Goal: Task Accomplishment & Management: Use online tool/utility

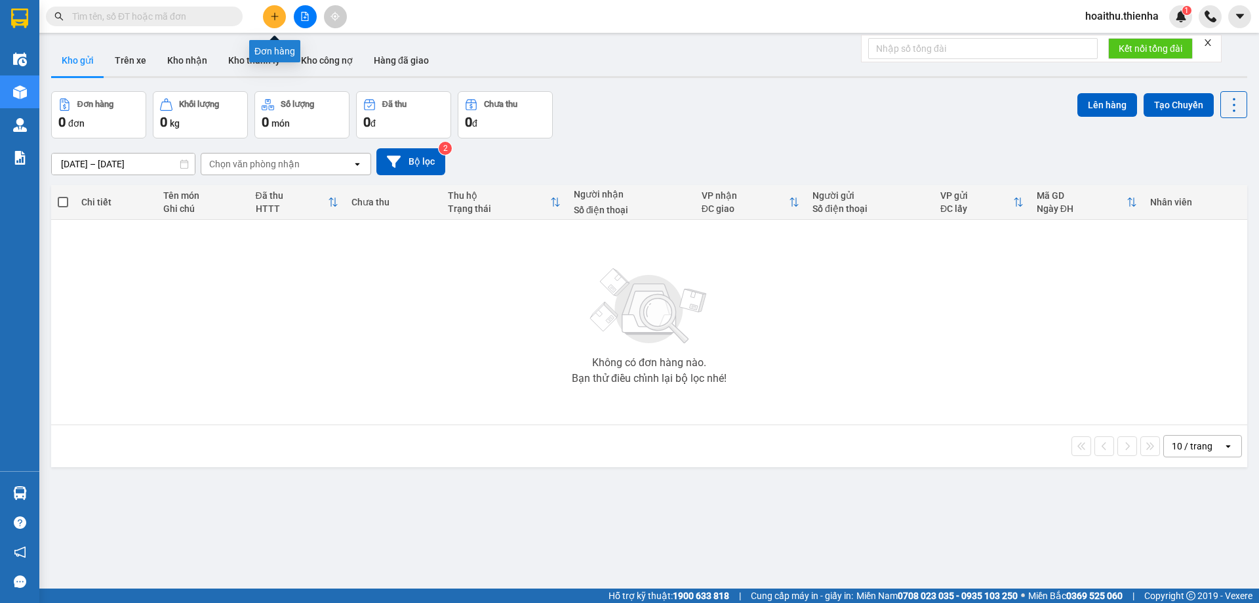
click at [274, 16] on icon "plus" at bounding box center [274, 16] width 7 height 1
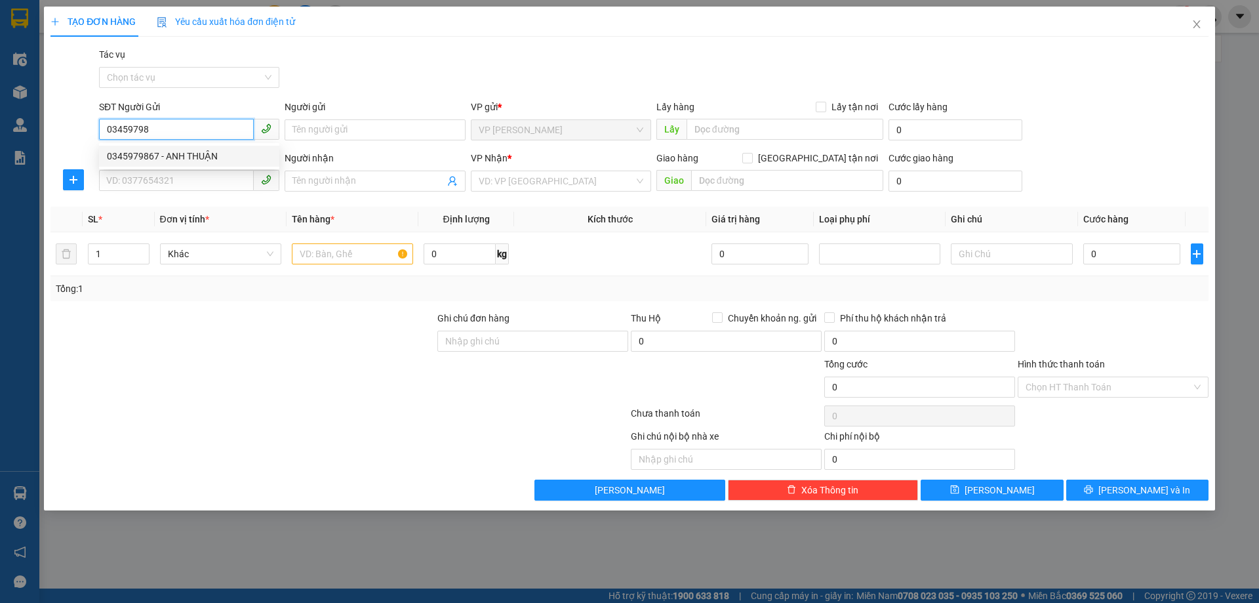
click at [169, 161] on div "0345979867 - ANH THUẬN" at bounding box center [189, 156] width 165 height 14
type input "0345979867"
type input "ANH THUẬN"
type input "0345979867"
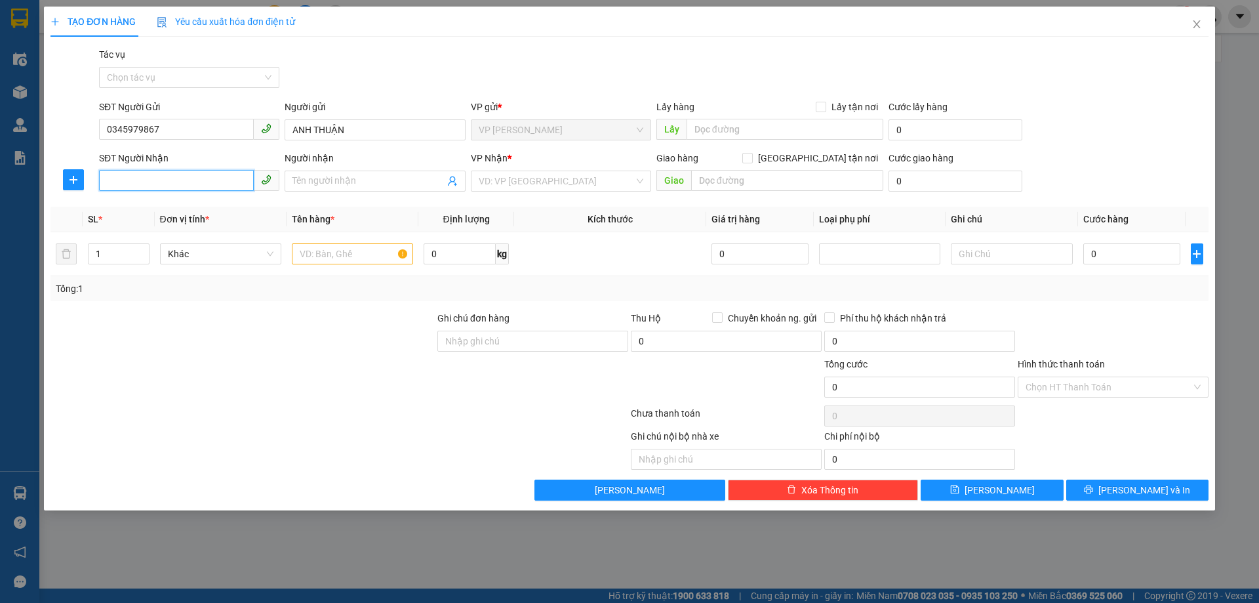
click at [167, 180] on input "SĐT Người Nhận" at bounding box center [176, 180] width 155 height 21
type input "0946561197"
click at [180, 205] on div "0946561197 - anh thể" at bounding box center [189, 207] width 165 height 14
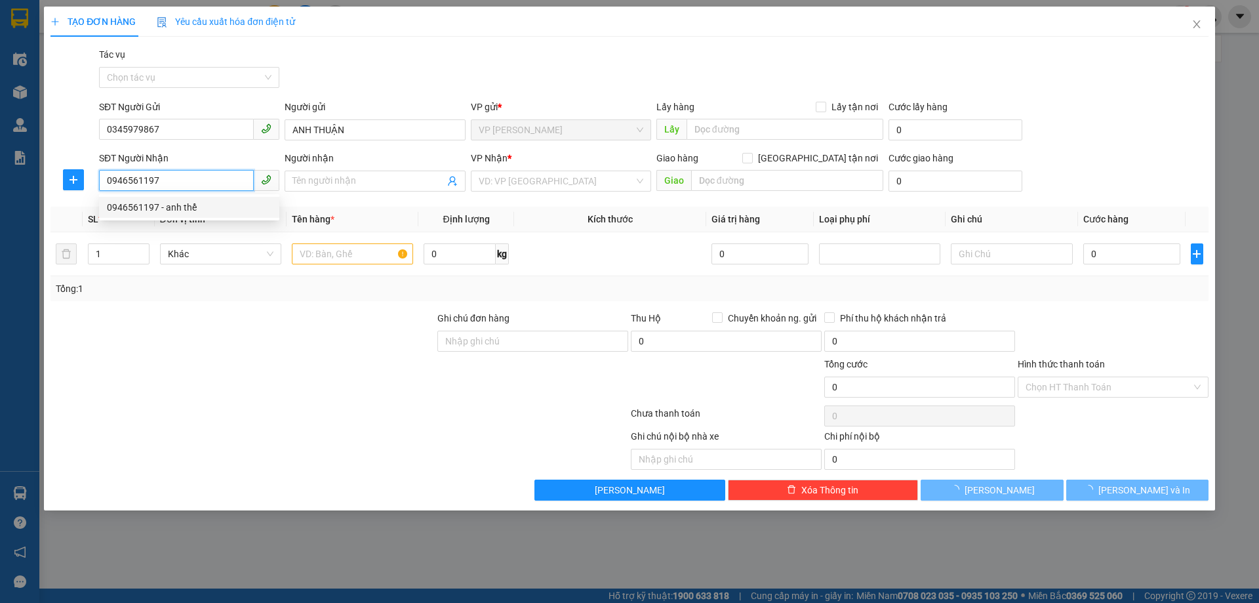
type input "anh thể"
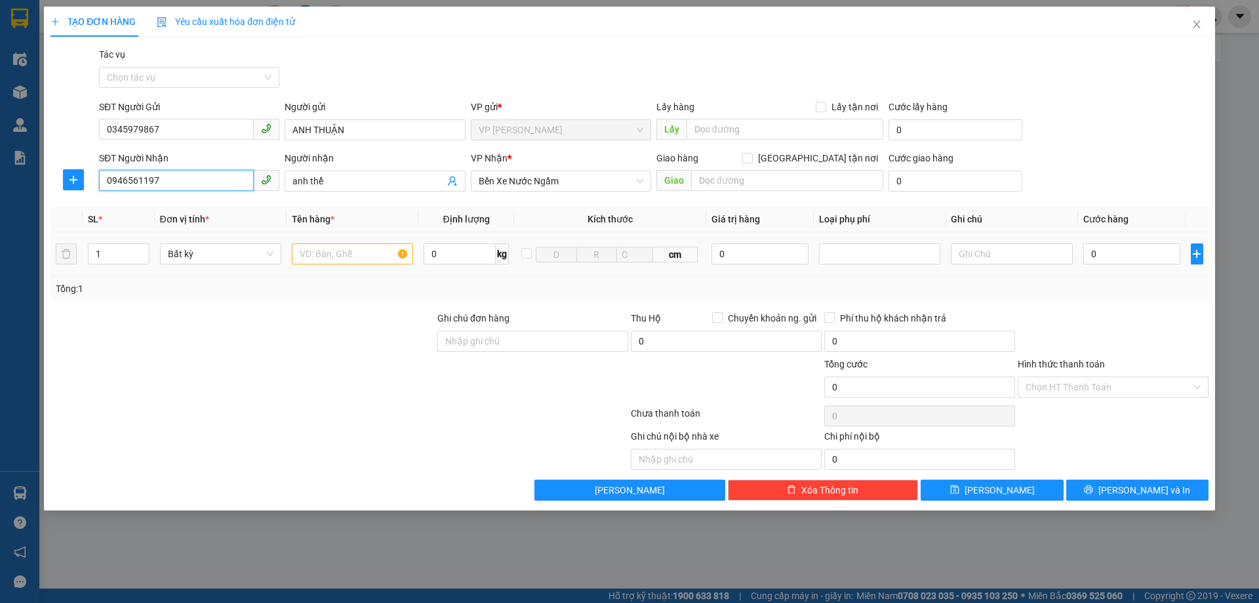
type input "0946561197"
click at [340, 256] on input "text" at bounding box center [352, 253] width 121 height 21
type input "BƯỞI"
click at [1136, 256] on input "0" at bounding box center [1132, 253] width 98 height 21
type input "3"
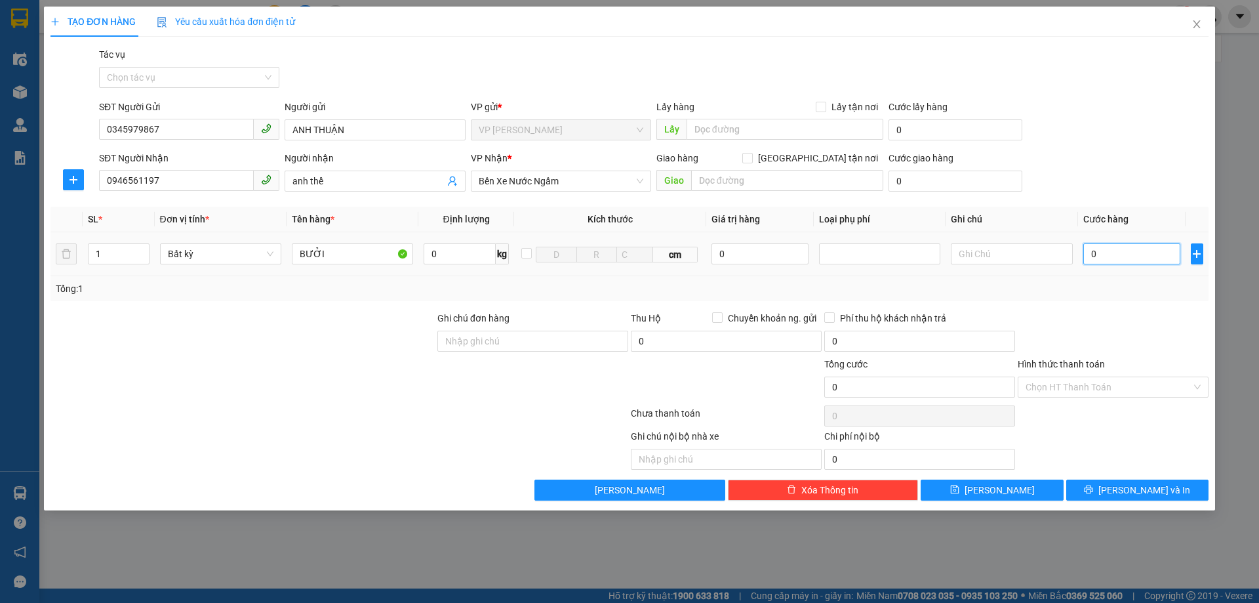
type input "3"
type input "33"
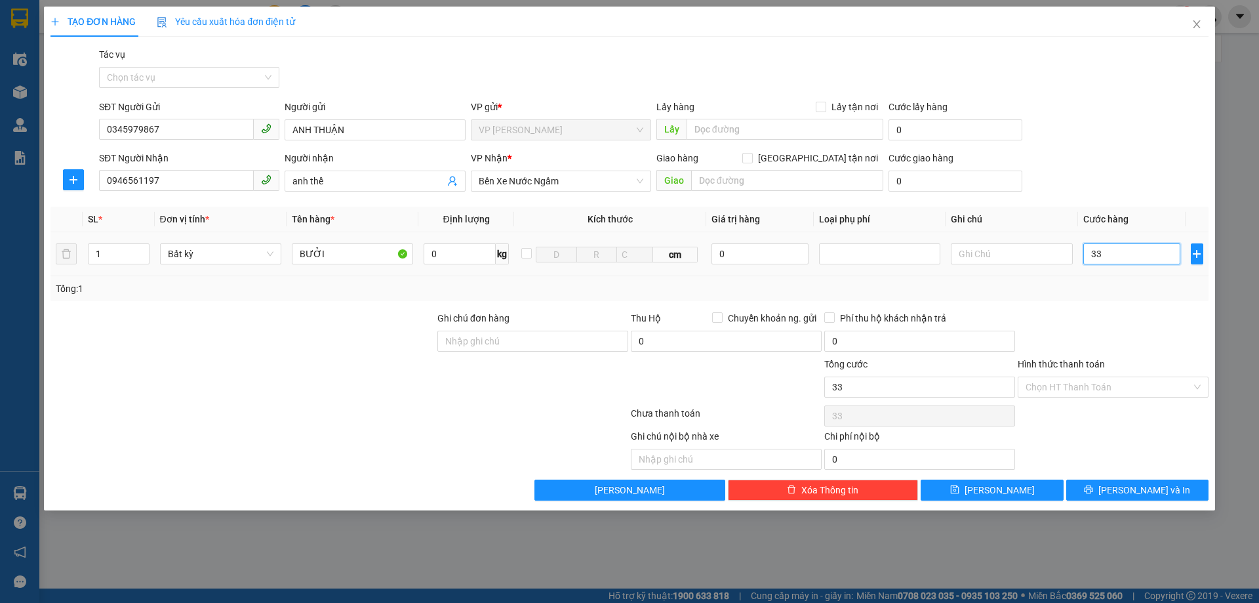
type input "330"
type input "3.300"
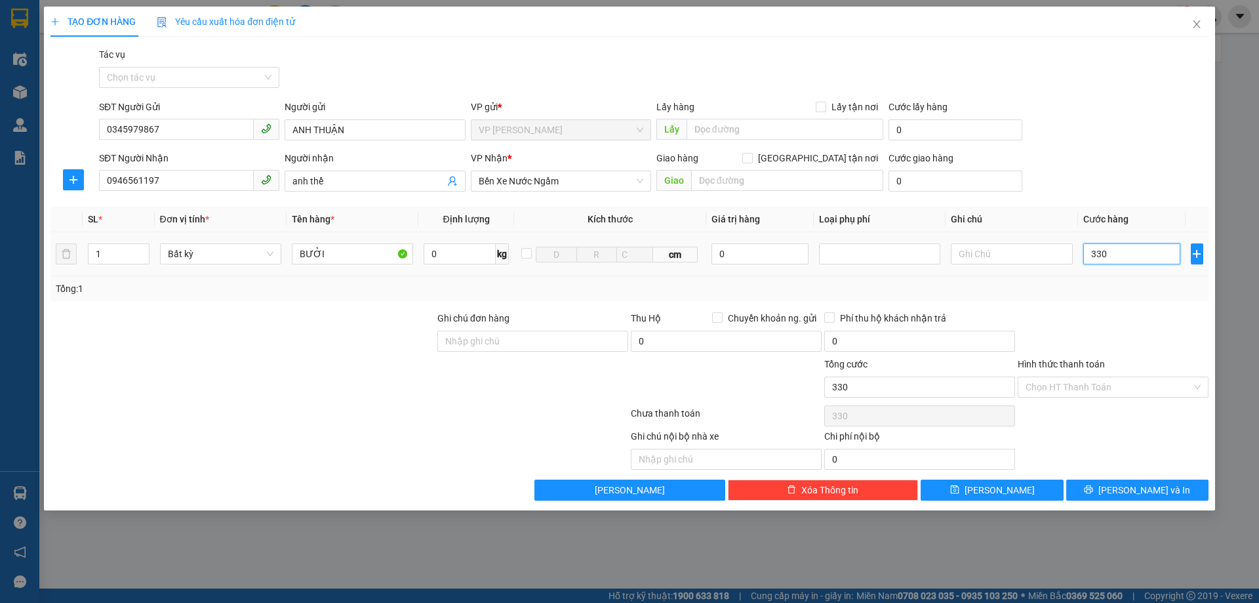
type input "3.300"
type input "33.000"
type input "330.000"
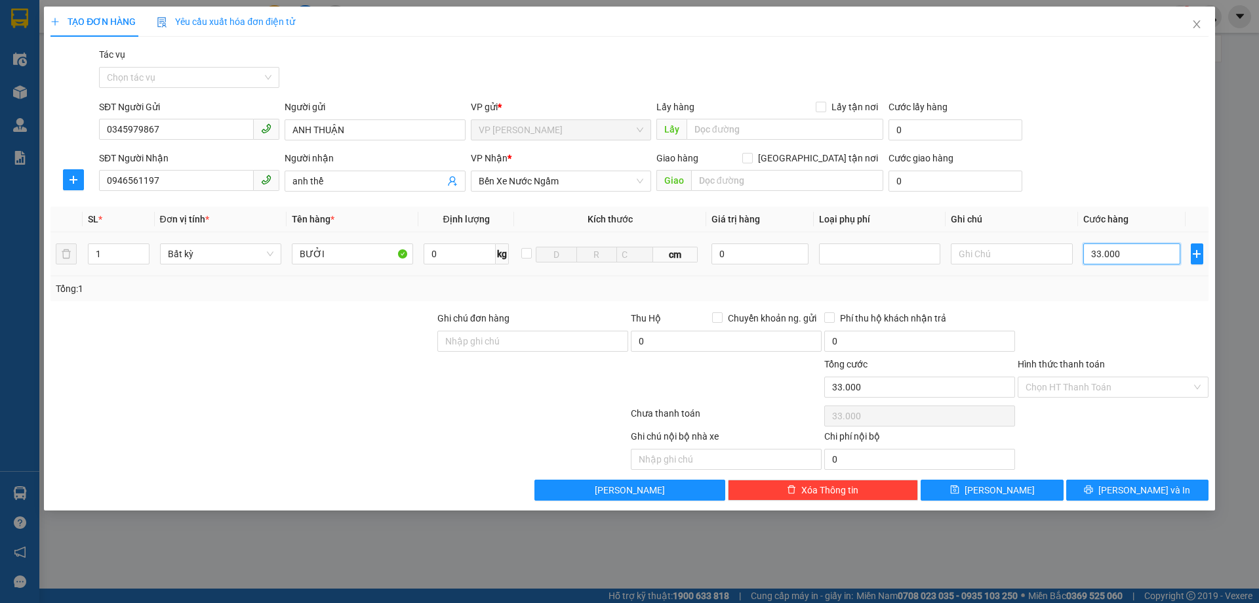
type input "330.000"
click at [1123, 483] on button "[PERSON_NAME] và In" at bounding box center [1137, 489] width 142 height 21
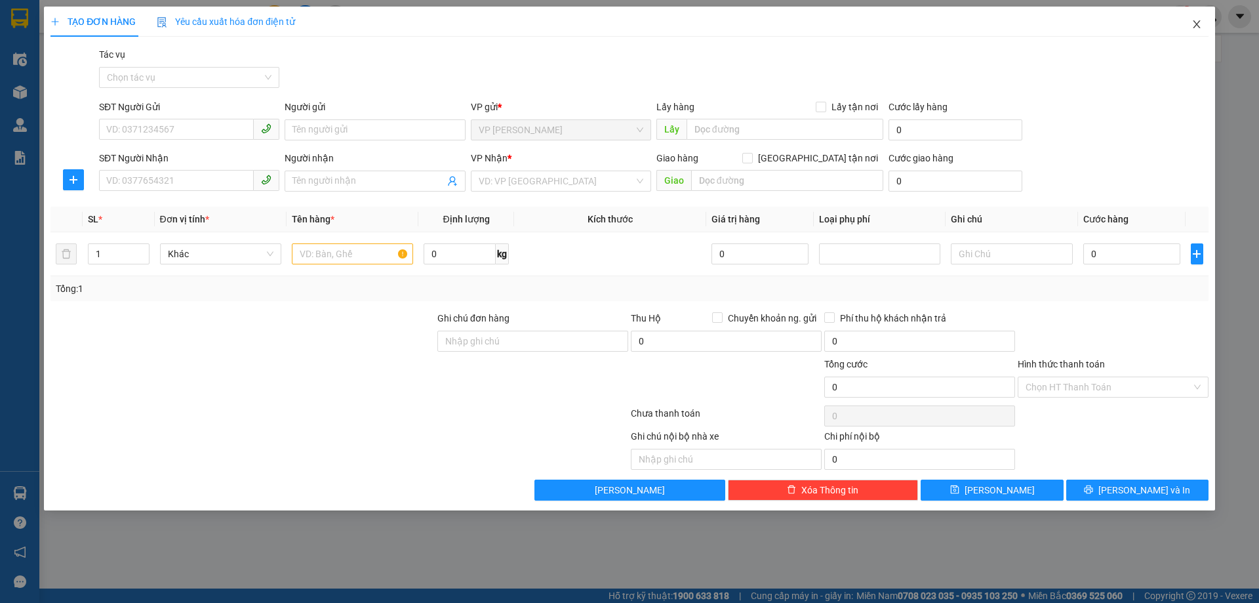
click at [1199, 31] on span "Close" at bounding box center [1196, 25] width 37 height 37
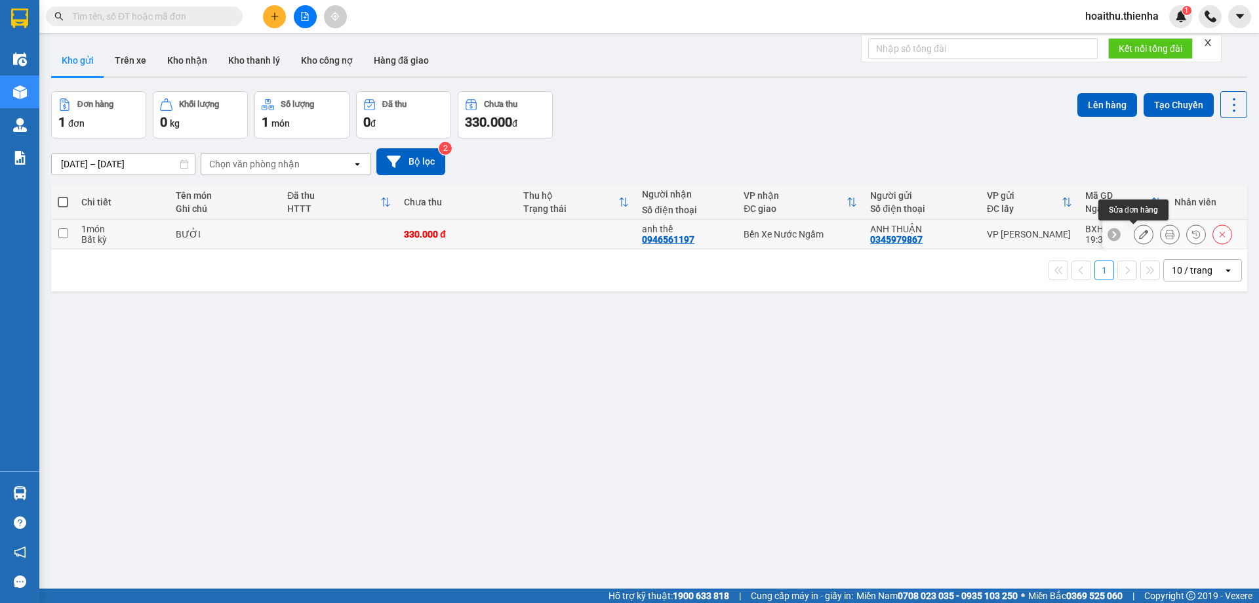
click at [1139, 235] on icon at bounding box center [1143, 234] width 9 height 9
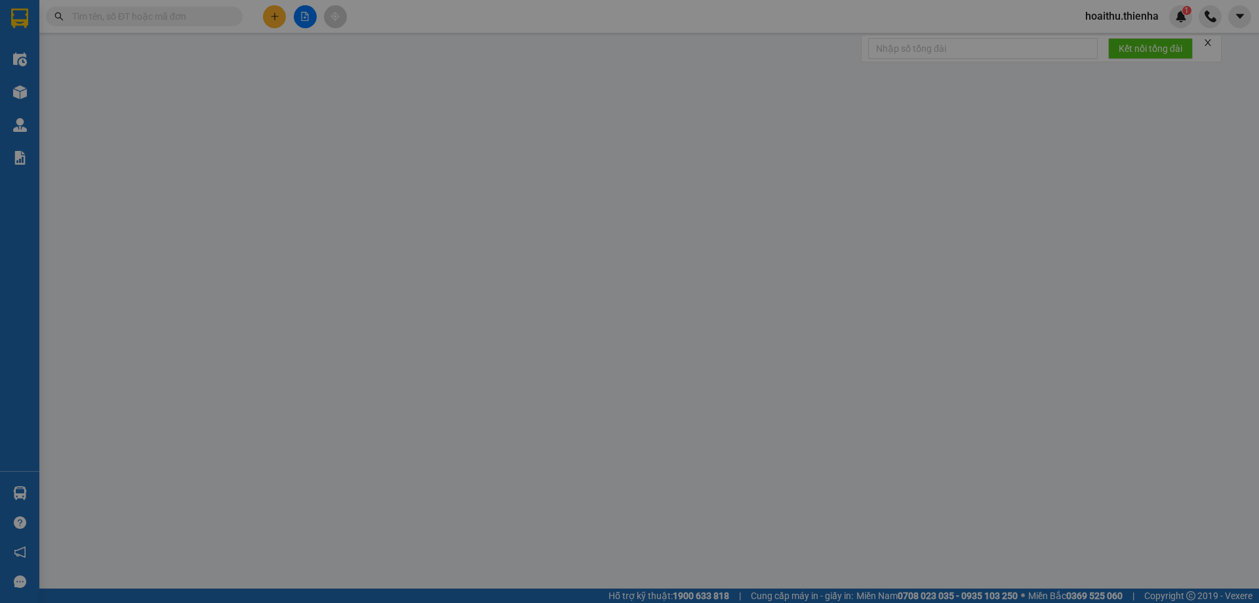
type input "0345979867"
type input "ANH THUẬN"
type input "0946561197"
type input "anh thể"
type input "330.000"
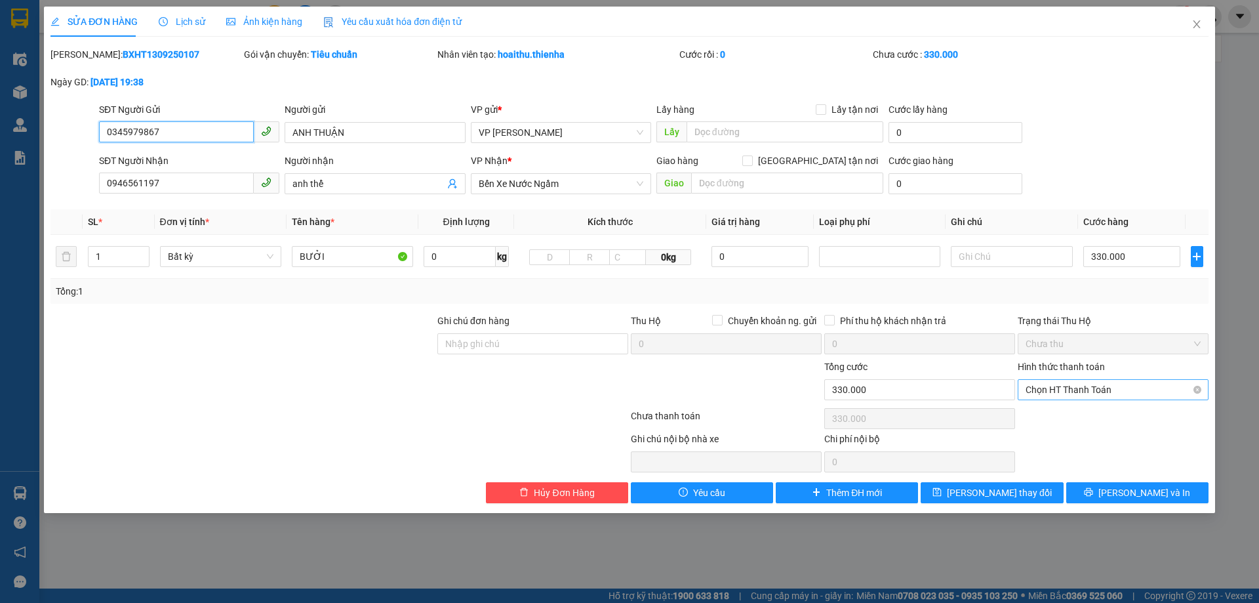
click at [1086, 391] on span "Chọn HT Thanh Toán" at bounding box center [1113, 390] width 175 height 20
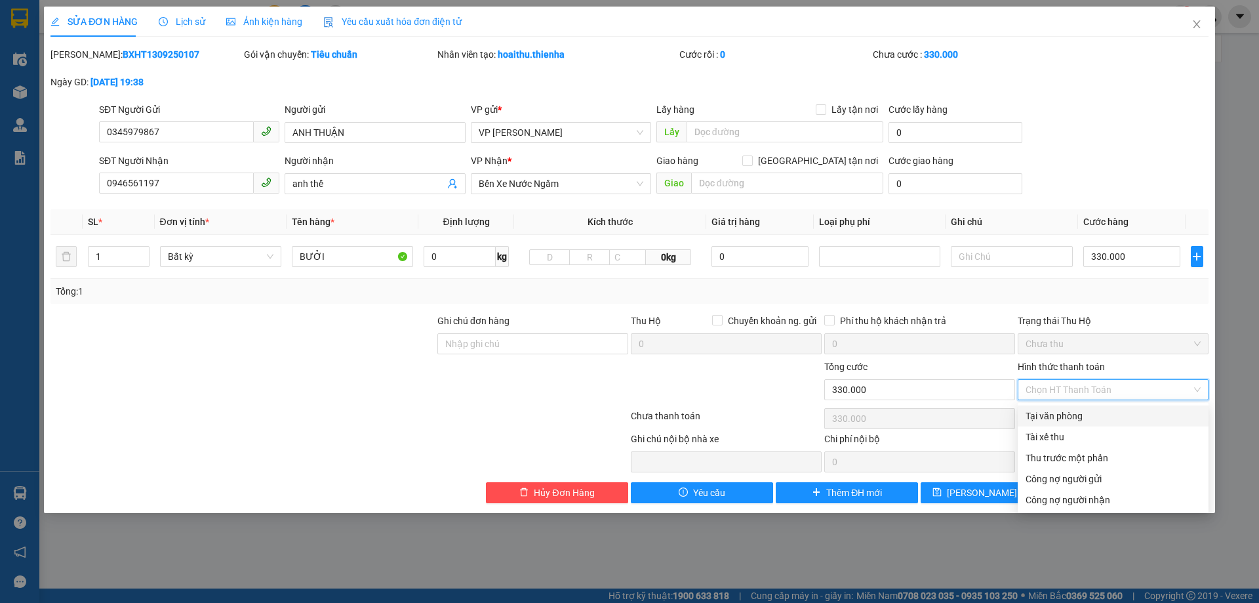
click at [1085, 418] on div "Tại văn phòng" at bounding box center [1113, 416] width 175 height 14
type input "0"
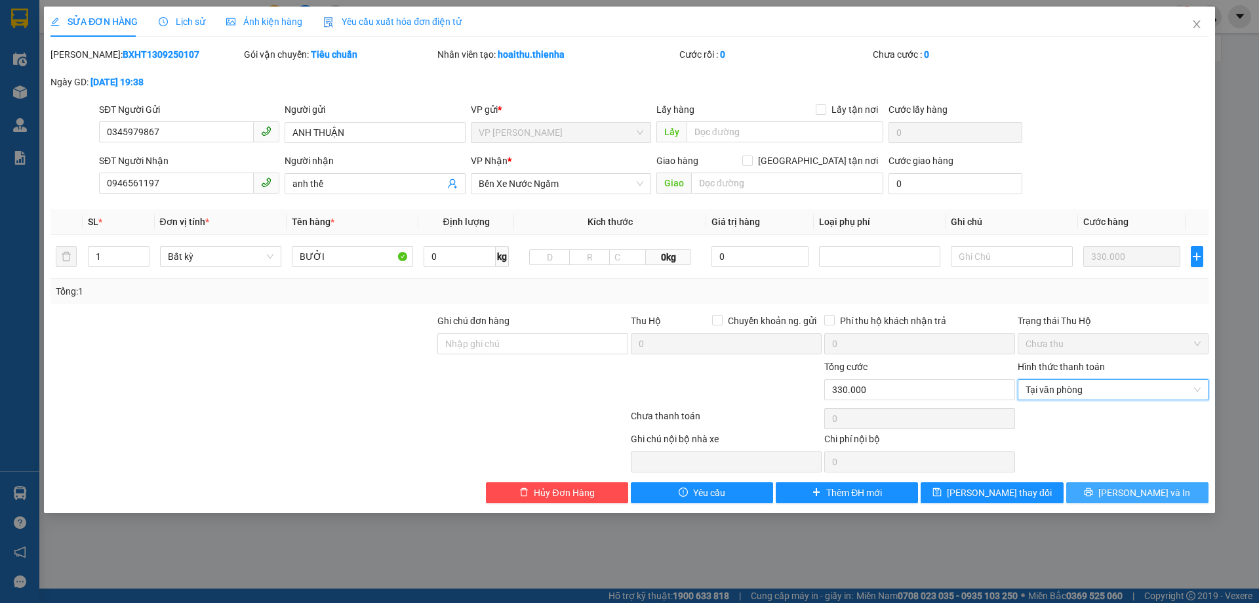
click at [1144, 493] on span "[PERSON_NAME] và In" at bounding box center [1144, 492] width 92 height 14
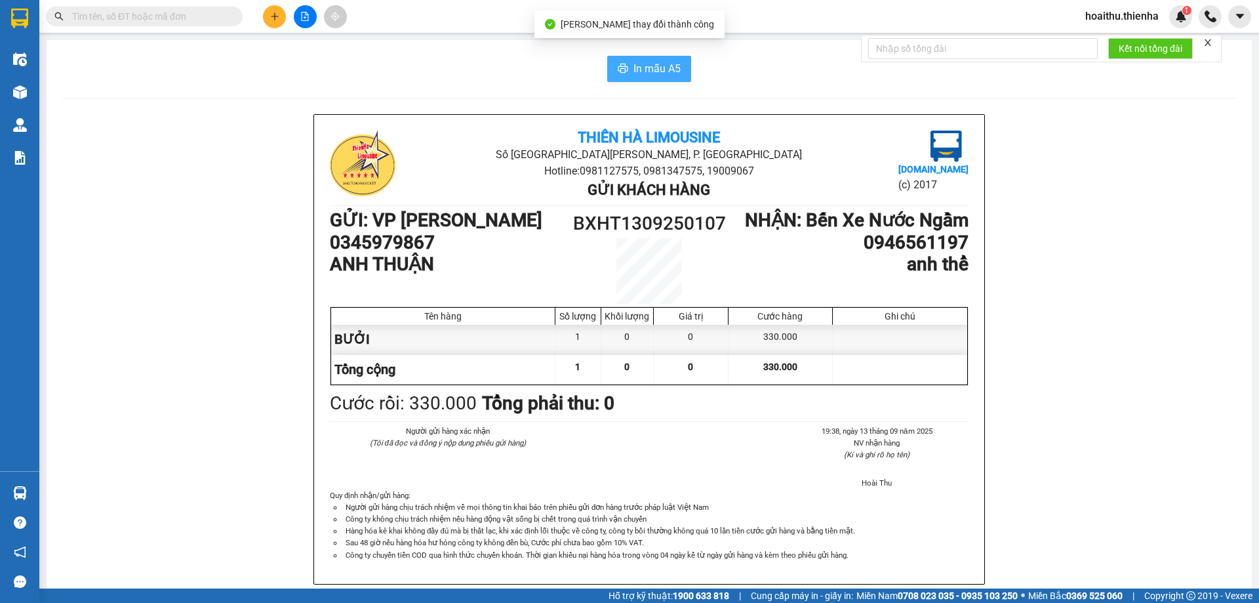
click at [624, 66] on button "In mẫu A5" at bounding box center [649, 69] width 84 height 26
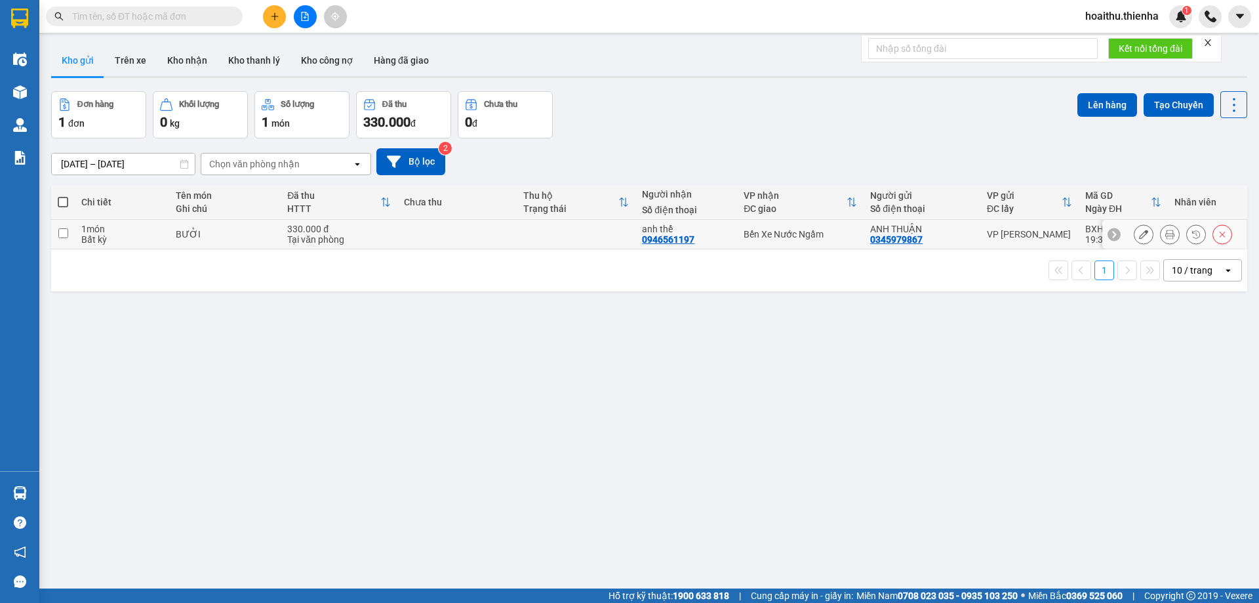
click at [64, 234] on input "checkbox" at bounding box center [63, 233] width 10 height 10
checkbox input "true"
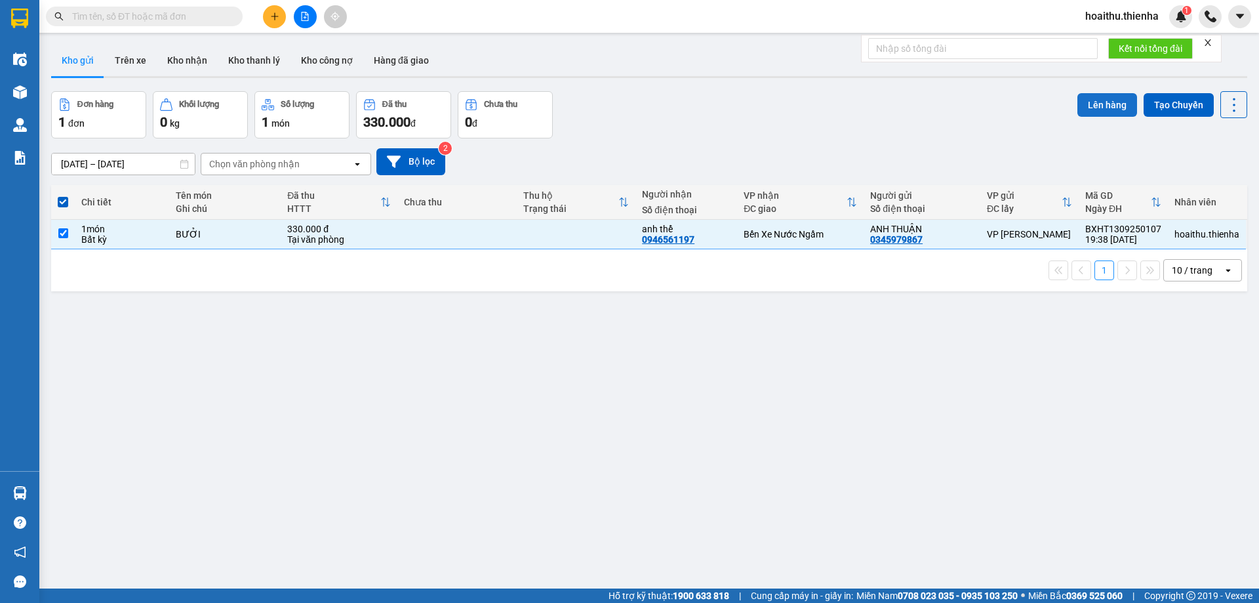
click at [1087, 104] on button "Lên hàng" at bounding box center [1107, 105] width 60 height 24
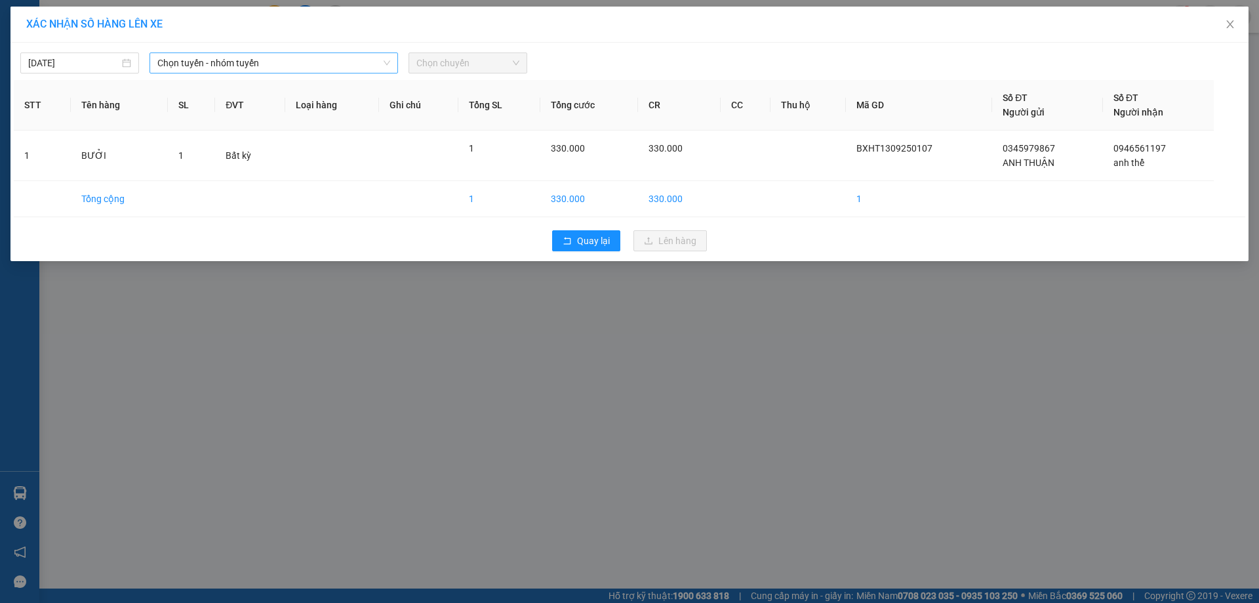
click at [357, 64] on span "Chọn tuyến - nhóm tuyến" at bounding box center [273, 63] width 233 height 20
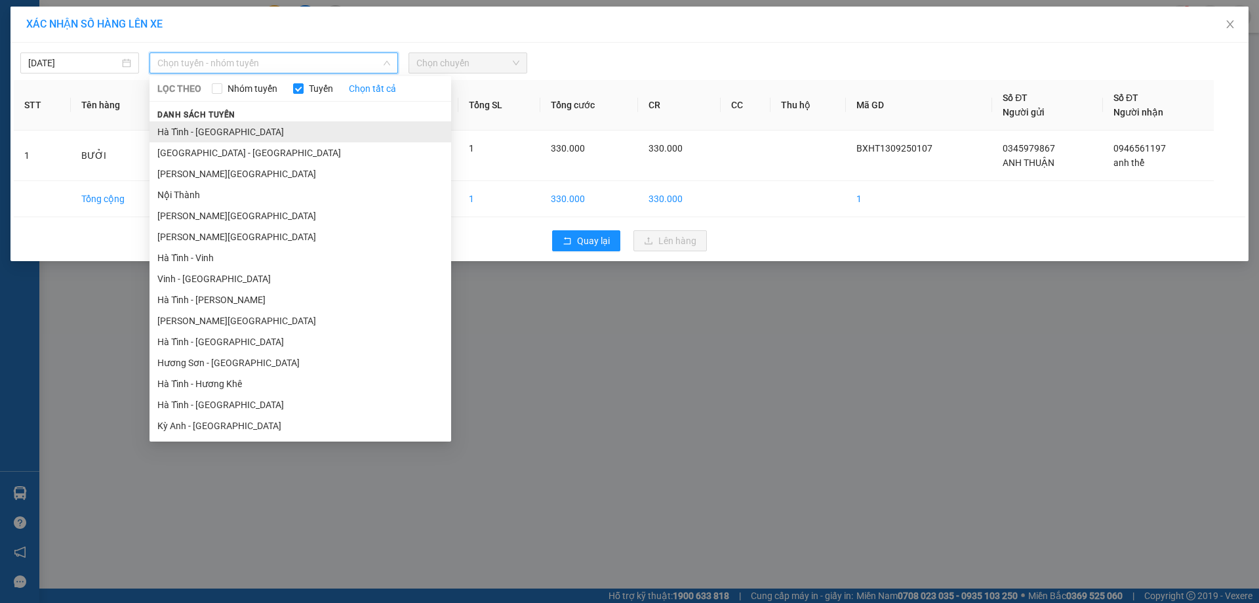
click at [230, 133] on li "Hà Tĩnh - [GEOGRAPHIC_DATA]" at bounding box center [301, 131] width 302 height 21
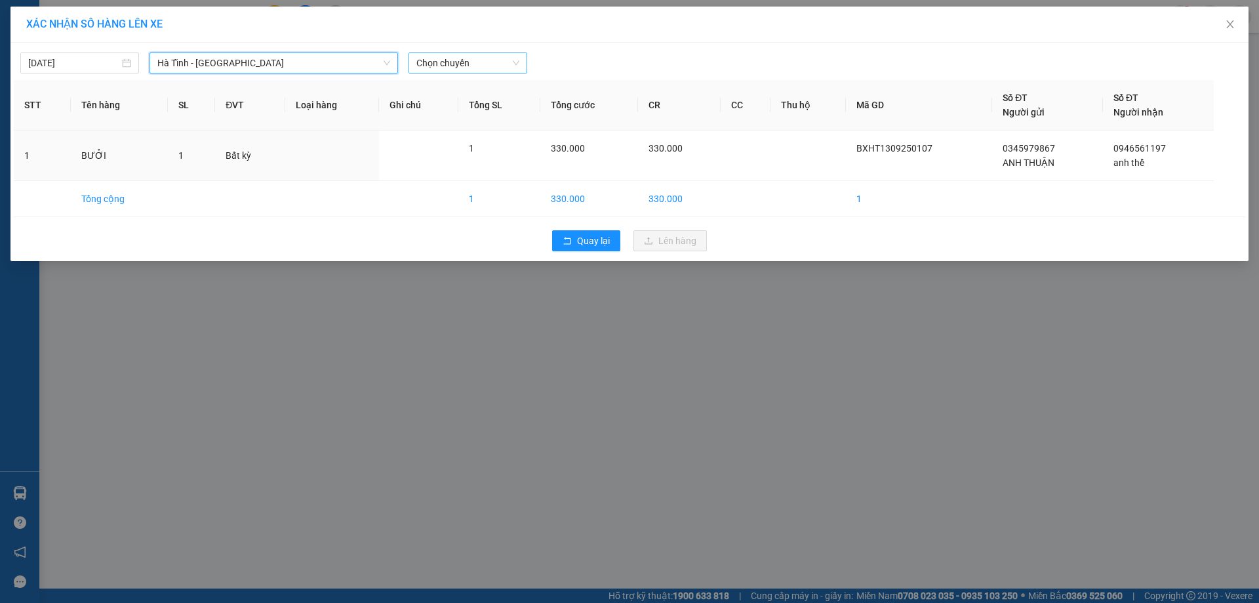
click at [456, 68] on span "Chọn chuyến" at bounding box center [467, 63] width 103 height 20
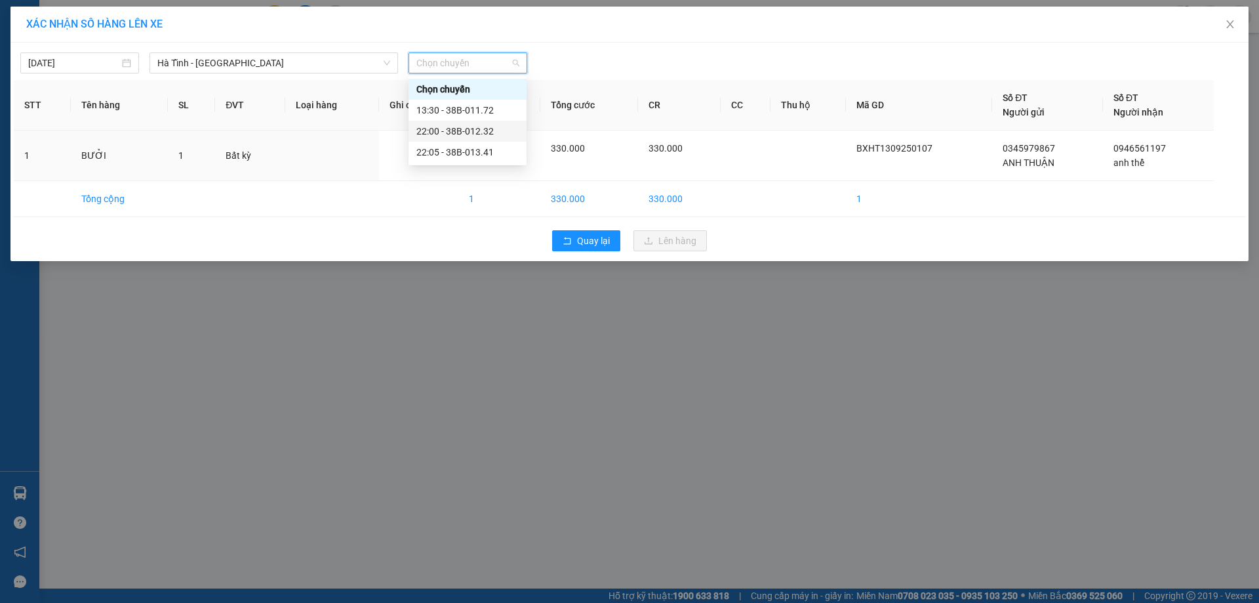
click at [487, 131] on div "22:00 - 38B-012.32" at bounding box center [467, 131] width 102 height 14
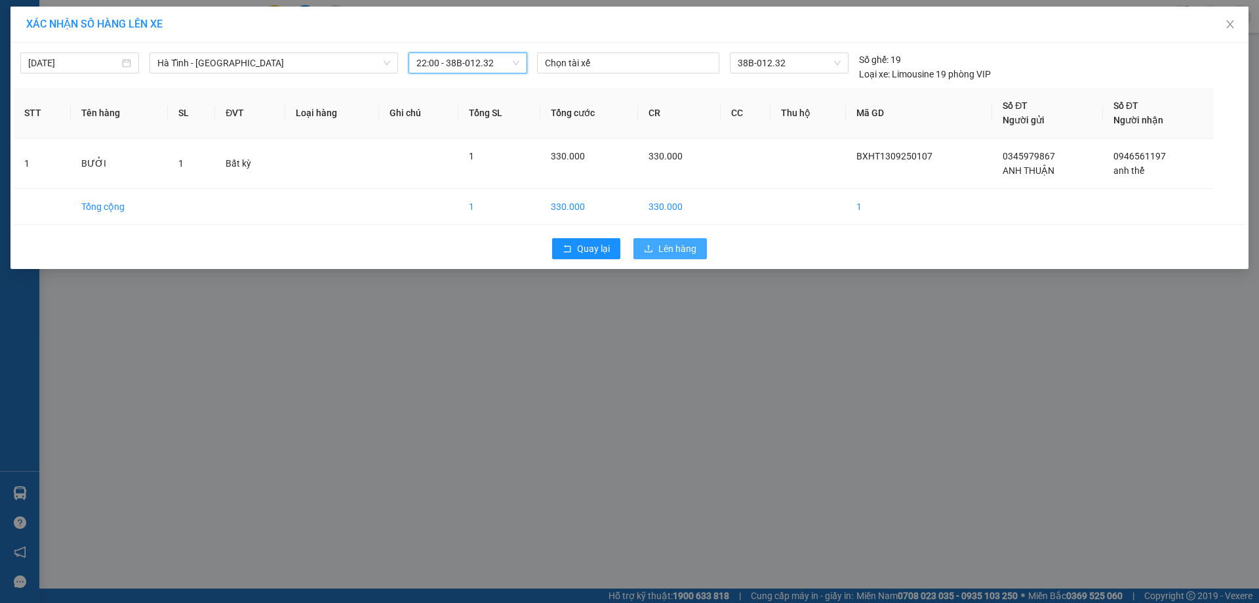
click at [671, 248] on span "Lên hàng" at bounding box center [677, 248] width 38 height 14
